Goal: Answer question/provide support: Share knowledge or assist other users

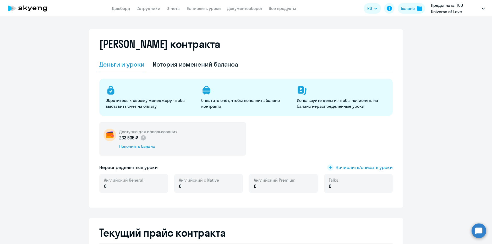
select select "english_adult_not_native_speaker"
click at [478, 228] on circle at bounding box center [478, 230] width 15 height 15
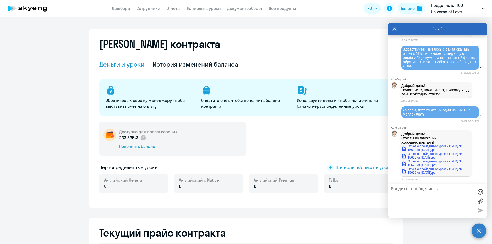
scroll to position [11455, 0]
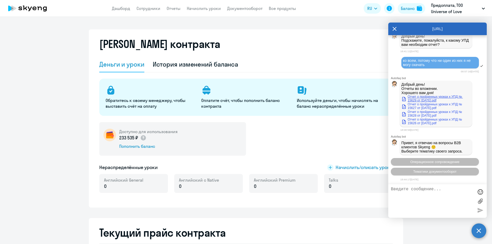
click at [424, 97] on link "Отчет о пройденных уроках к УПД № 15629 от [DATE].pdf" at bounding box center [435, 98] width 69 height 7
click at [421, 106] on link "Отчет о пройденных уроках к УПД № 15627 от [DATE].pdf" at bounding box center [435, 105] width 69 height 7
click at [421, 114] on link "Отчет о пройденных уроках к УПД № 15628 от [DATE].pdf" at bounding box center [435, 113] width 69 height 7
click at [422, 120] on link "Отчет о пройденных уроках к УПД № 15626 от [DATE].pdf" at bounding box center [435, 121] width 69 height 7
click at [394, 29] on icon at bounding box center [394, 29] width 4 height 4
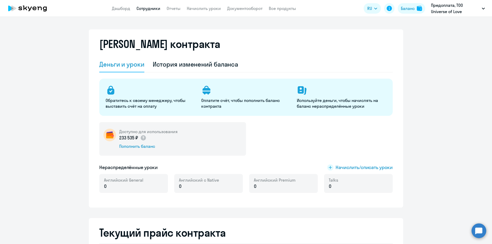
click at [142, 8] on link "Сотрудники" at bounding box center [148, 8] width 24 height 5
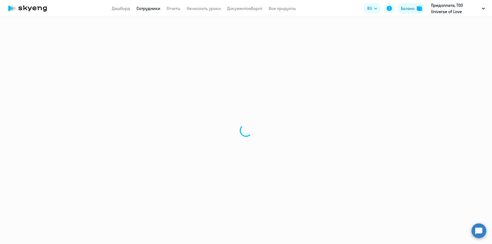
select select "30"
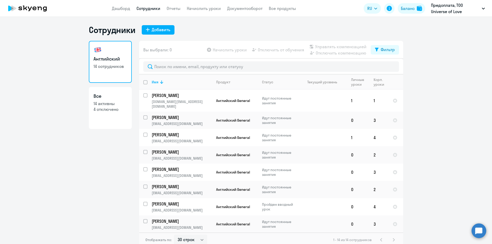
click at [103, 105] on p "14 активны" at bounding box center [110, 104] width 34 height 6
select select "30"
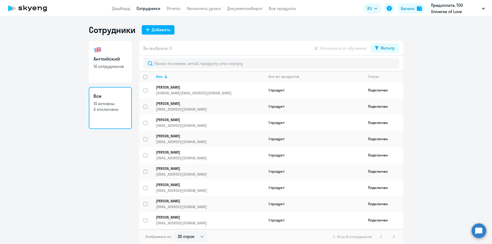
click at [354, 48] on app-table-action-button "Отключить от обучения" at bounding box center [339, 48] width 53 height 6
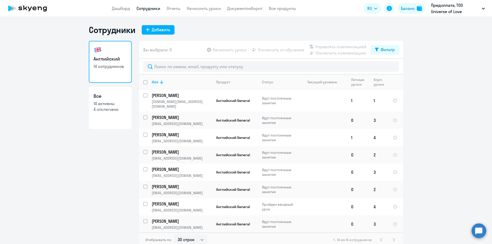
select select "30"
click at [395, 50] on button "Фильтр" at bounding box center [385, 49] width 28 height 9
click at [391, 67] on span at bounding box center [388, 66] width 9 height 5
click at [384, 67] on input "checkbox" at bounding box center [384, 67] width 0 height 0
checkbox input "true"
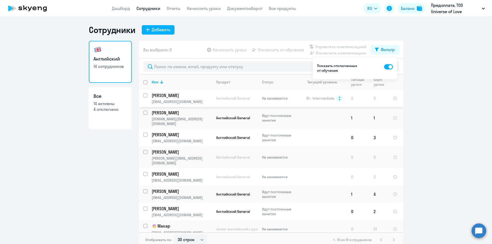
click at [275, 97] on p "Не занимается" at bounding box center [280, 98] width 36 height 5
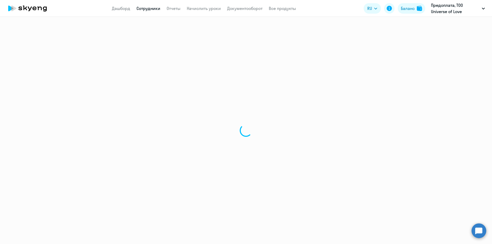
select select "english"
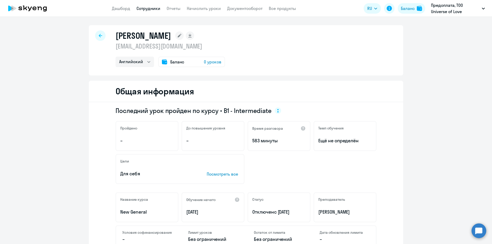
click at [480, 232] on circle at bounding box center [478, 230] width 15 height 15
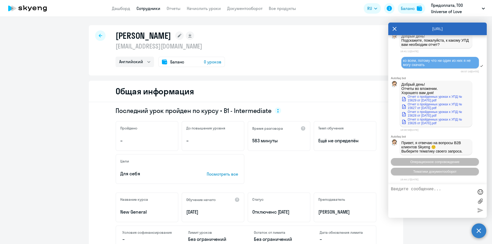
scroll to position [11455, 0]
click at [435, 164] on button "Операционное сопровождение" at bounding box center [435, 162] width 88 height 8
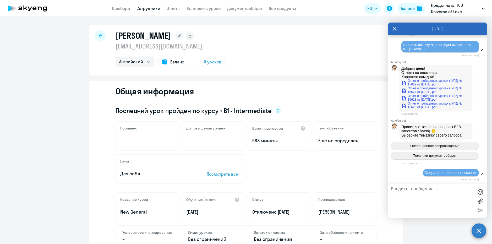
scroll to position [11557, 0]
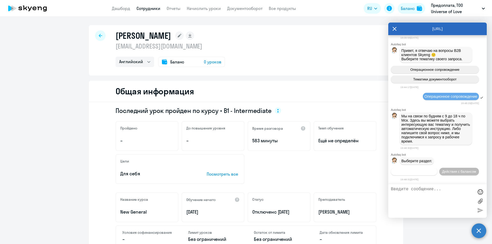
click at [434, 169] on span "Действия по сотрудникам" at bounding box center [414, 171] width 41 height 4
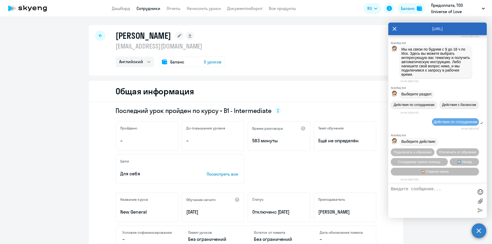
scroll to position [11634, 0]
click at [432, 150] on span "Подключить к обучению" at bounding box center [412, 152] width 38 height 4
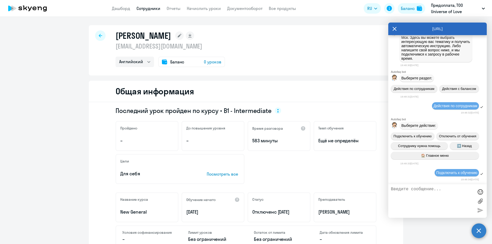
scroll to position [11701, 0]
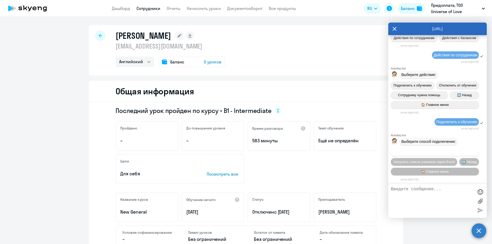
click at [438, 151] on span "Добавить учеников вручную" at bounding box center [434, 152] width 45 height 4
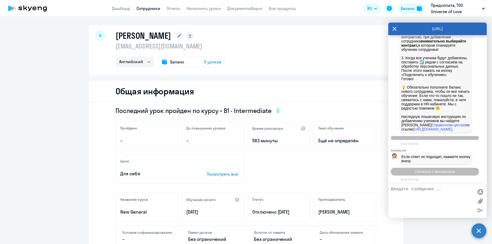
scroll to position [11961, 0]
click at [418, 172] on span "Связаться с менеджером" at bounding box center [434, 171] width 40 height 4
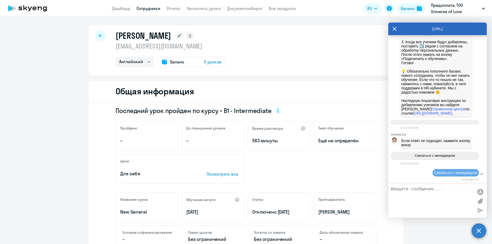
scroll to position [11977, 0]
click at [415, 190] on textarea at bounding box center [432, 201] width 83 height 28
type textarea "Plhfcndeqn"
click at [392, 29] on div "[URL]" at bounding box center [437, 29] width 98 height 13
click at [391, 27] on div "[URL]" at bounding box center [437, 29] width 98 height 13
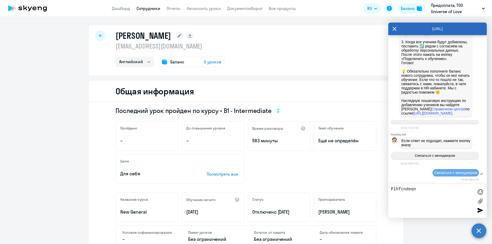
click at [399, 28] on div "[URL]" at bounding box center [437, 29] width 98 height 13
click at [399, 30] on div "[URL]" at bounding box center [437, 29] width 98 height 13
click at [395, 29] on icon at bounding box center [394, 29] width 4 height 4
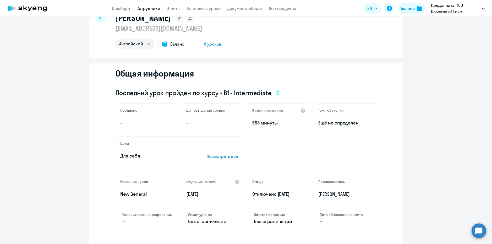
scroll to position [0, 0]
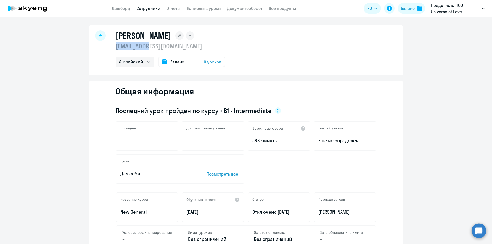
drag, startPoint x: 148, startPoint y: 44, endPoint x: 109, endPoint y: 46, distance: 39.6
click at [109, 46] on div "[PERSON_NAME] [EMAIL_ADDRESS][DOMAIN_NAME] Английский Баланс 0 уроков" at bounding box center [246, 50] width 314 height 50
copy p "[EMAIL_ADDRESS][DOMAIN_NAME]"
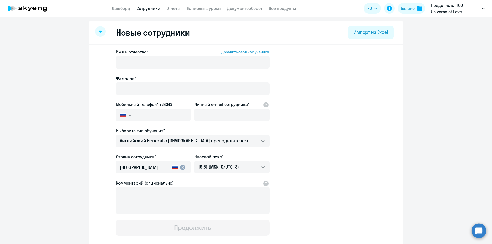
select select "english_adult_not_native_speaker"
select select "3"
click at [477, 225] on circle at bounding box center [478, 230] width 15 height 15
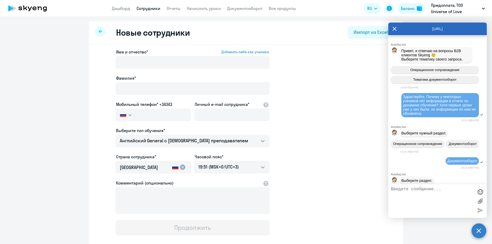
scroll to position [11977, 0]
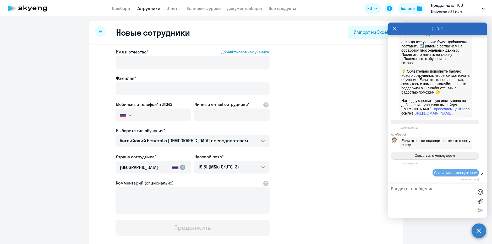
click at [429, 193] on textarea at bounding box center [432, 201] width 83 height 28
type textarea "P"
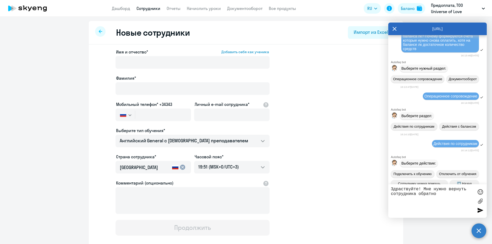
scroll to position [9097, 0]
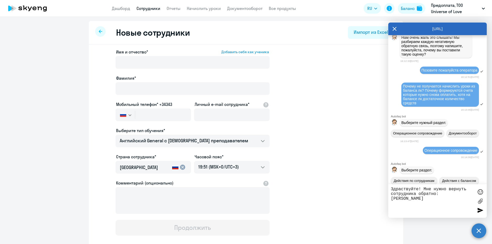
paste textarea "[EMAIL_ADDRESS][DOMAIN_NAME]"
type textarea "Здраствуйте! Мне нужно вернуть сотрудника обратно: Юлия Хадарцева jkh@mail.ru"
